Goal: Transaction & Acquisition: Purchase product/service

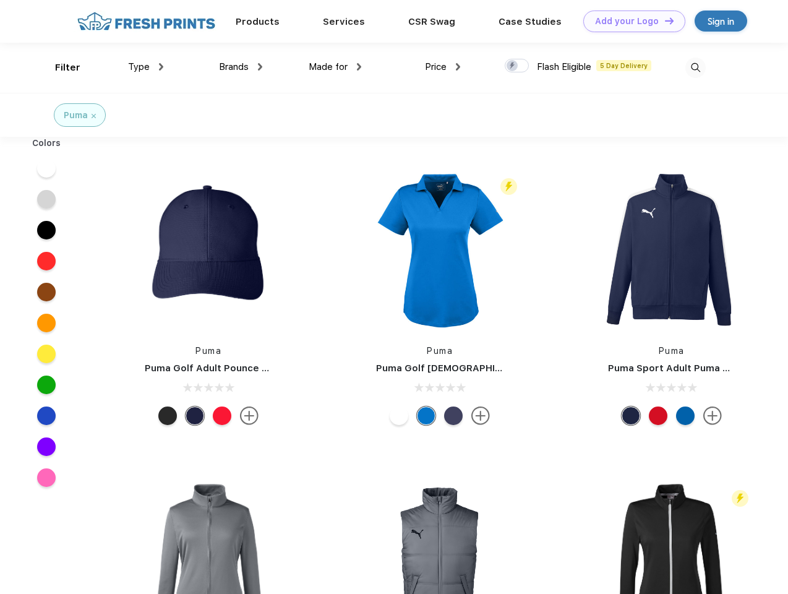
click at [630, 21] on link "Add your Logo Design Tool" at bounding box center [634, 22] width 102 height 22
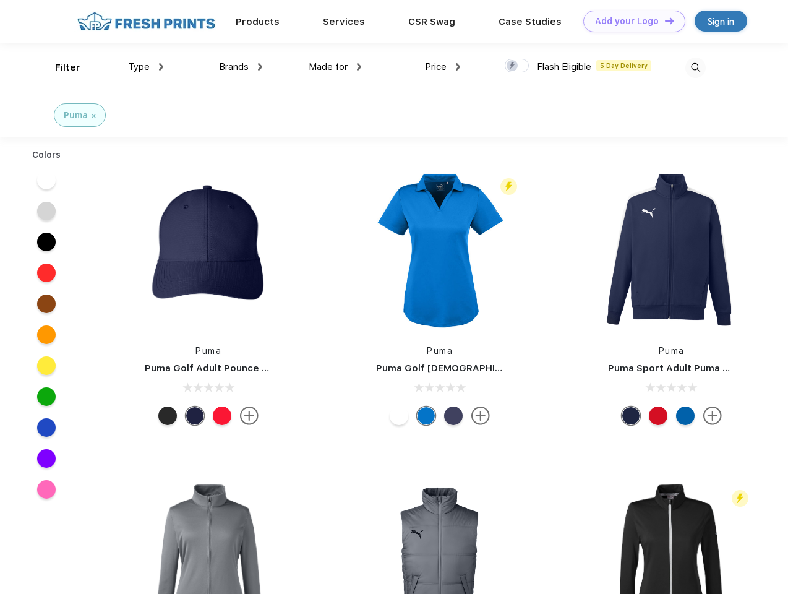
click at [0, 0] on div "Design Tool" at bounding box center [0, 0] width 0 height 0
click at [664, 20] on link "Add your Logo Design Tool" at bounding box center [634, 22] width 102 height 22
click at [59, 67] on div "Filter" at bounding box center [67, 68] width 25 height 14
click at [146, 67] on span "Type" at bounding box center [139, 66] width 22 height 11
click at [241, 67] on span "Brands" at bounding box center [234, 66] width 30 height 11
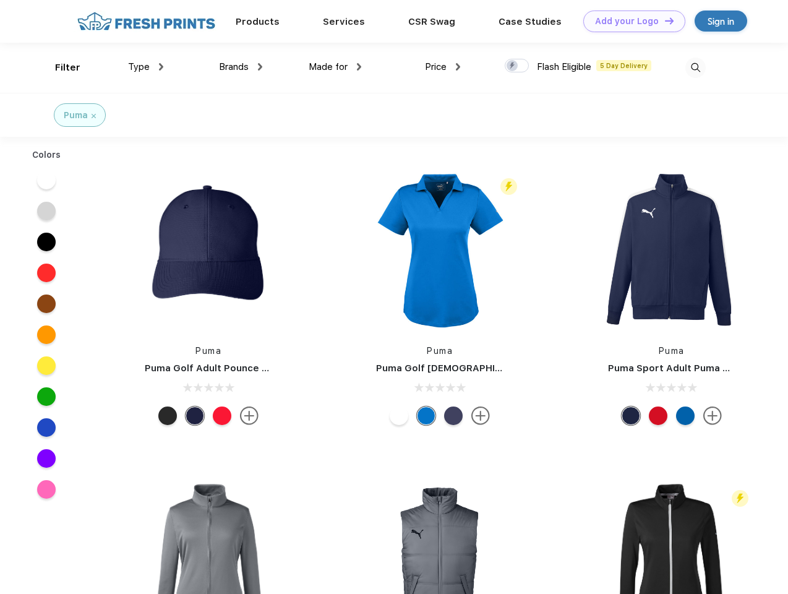
click at [335, 67] on span "Made for" at bounding box center [328, 66] width 39 height 11
click at [443, 67] on span "Price" at bounding box center [436, 66] width 22 height 11
click at [517, 66] on div at bounding box center [517, 66] width 24 height 14
click at [513, 66] on input "checkbox" at bounding box center [509, 62] width 8 height 8
click at [695, 67] on img at bounding box center [695, 68] width 20 height 20
